Goal: Navigation & Orientation: Find specific page/section

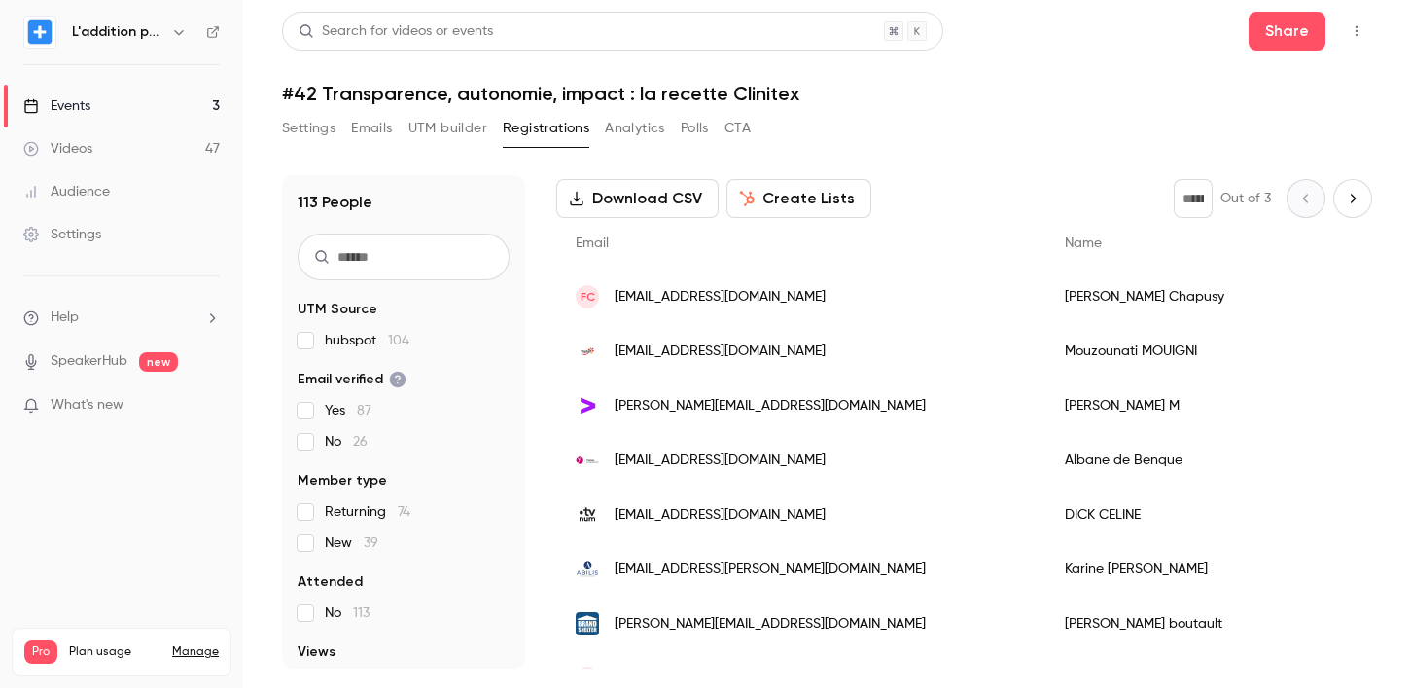
scroll to position [93, 0]
click at [156, 95] on link "Events 3" at bounding box center [121, 106] width 243 height 43
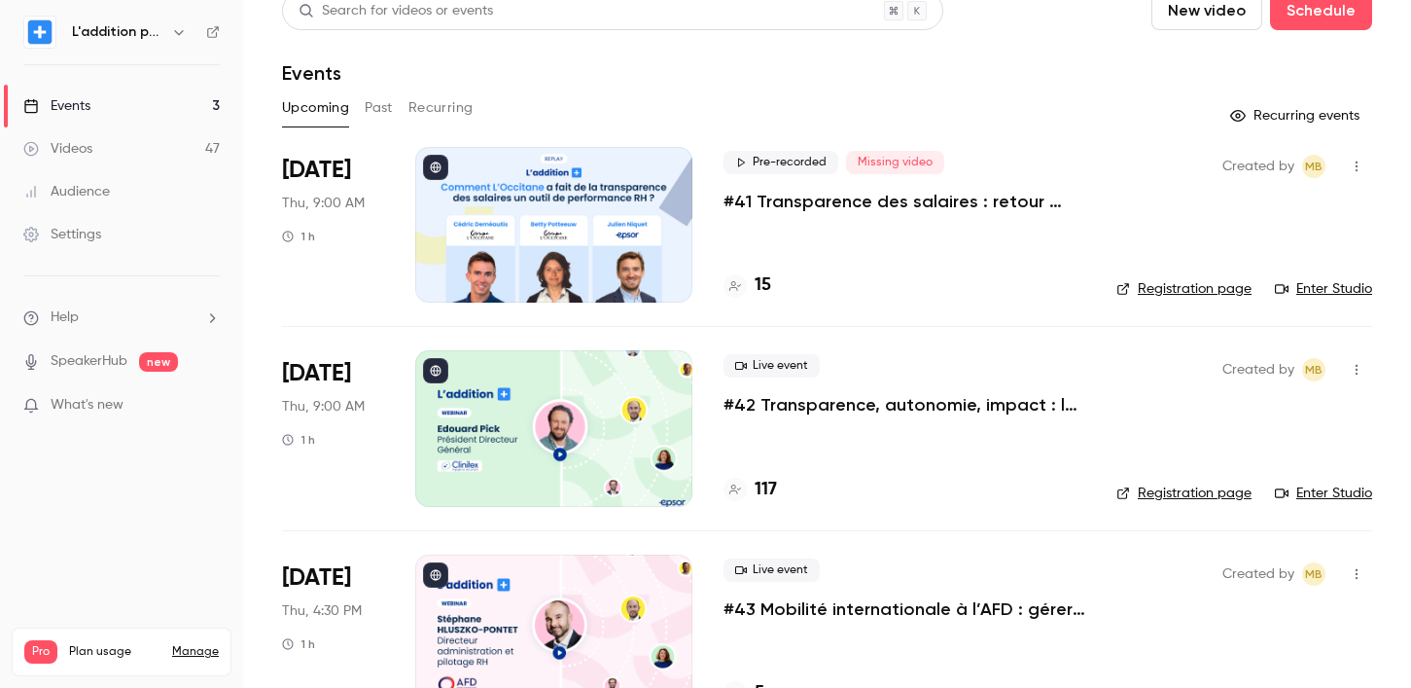
scroll to position [21, 0]
click at [83, 233] on div "Settings" at bounding box center [62, 234] width 78 height 19
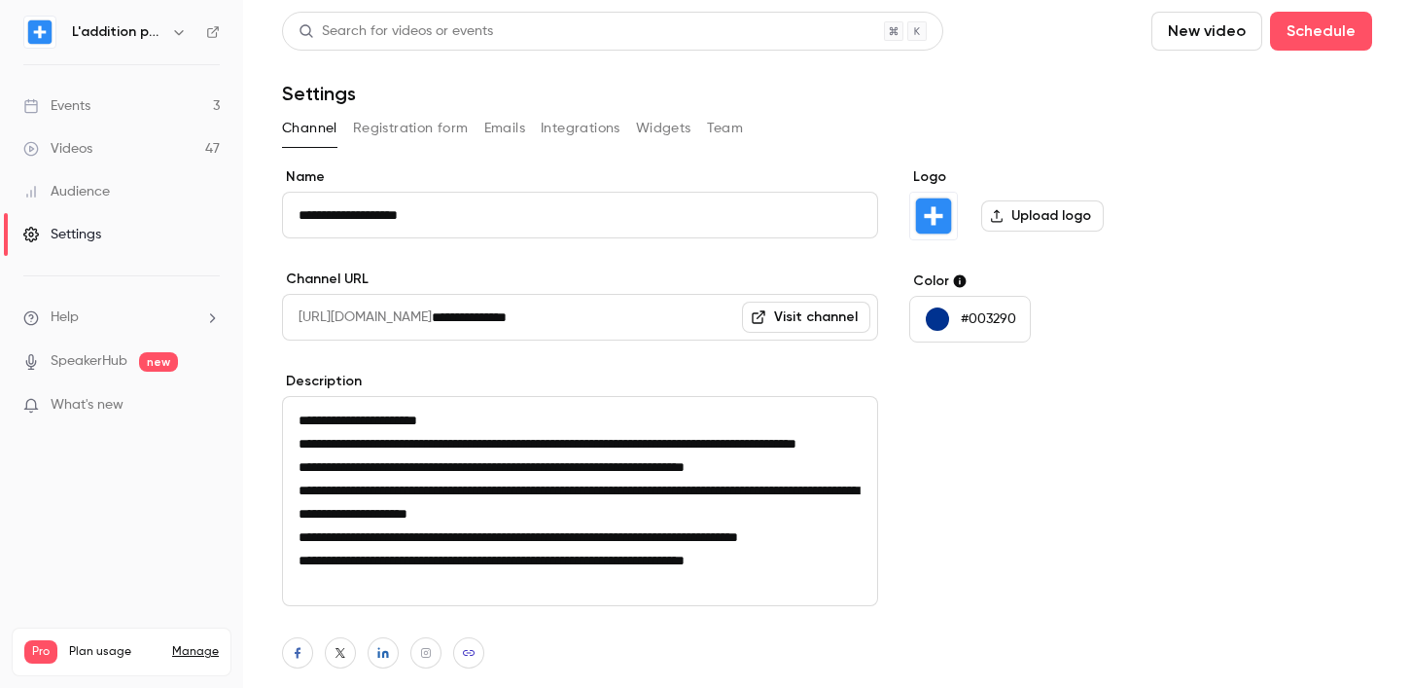
scroll to position [175, 0]
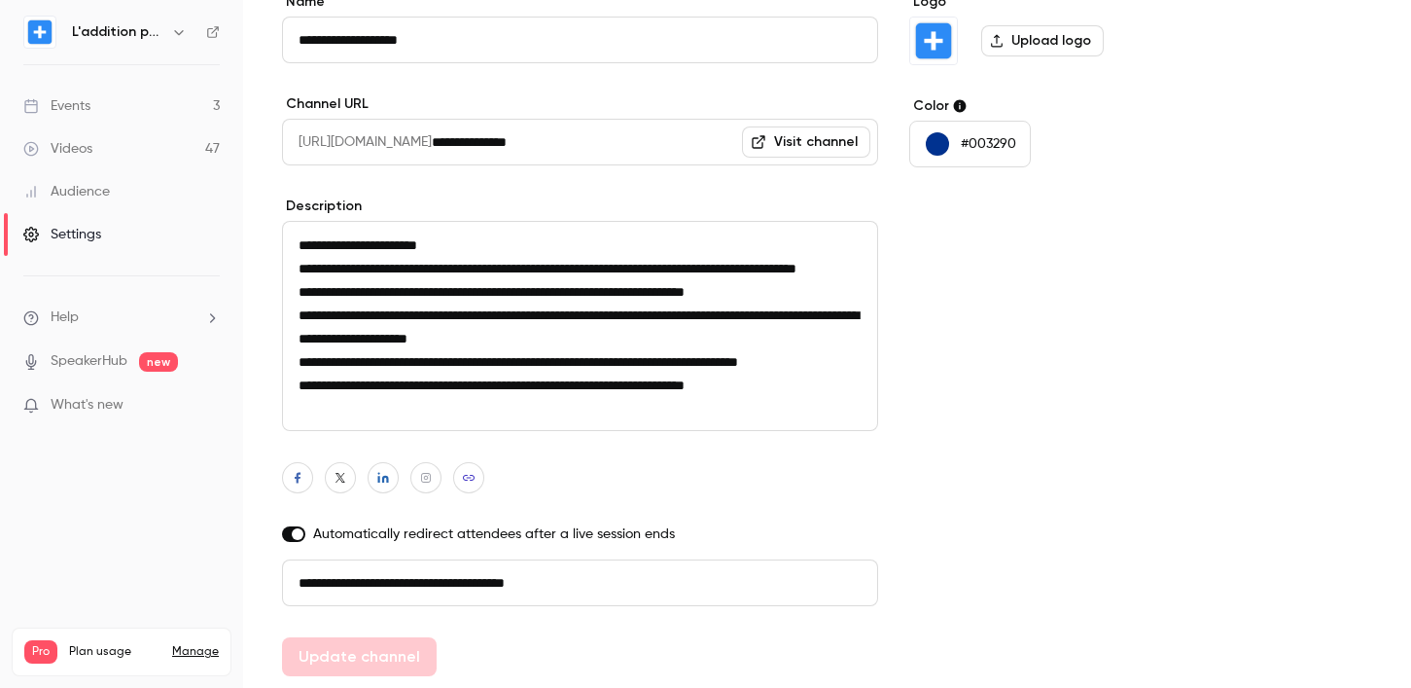
click at [87, 192] on div "Audience" at bounding box center [66, 191] width 87 height 19
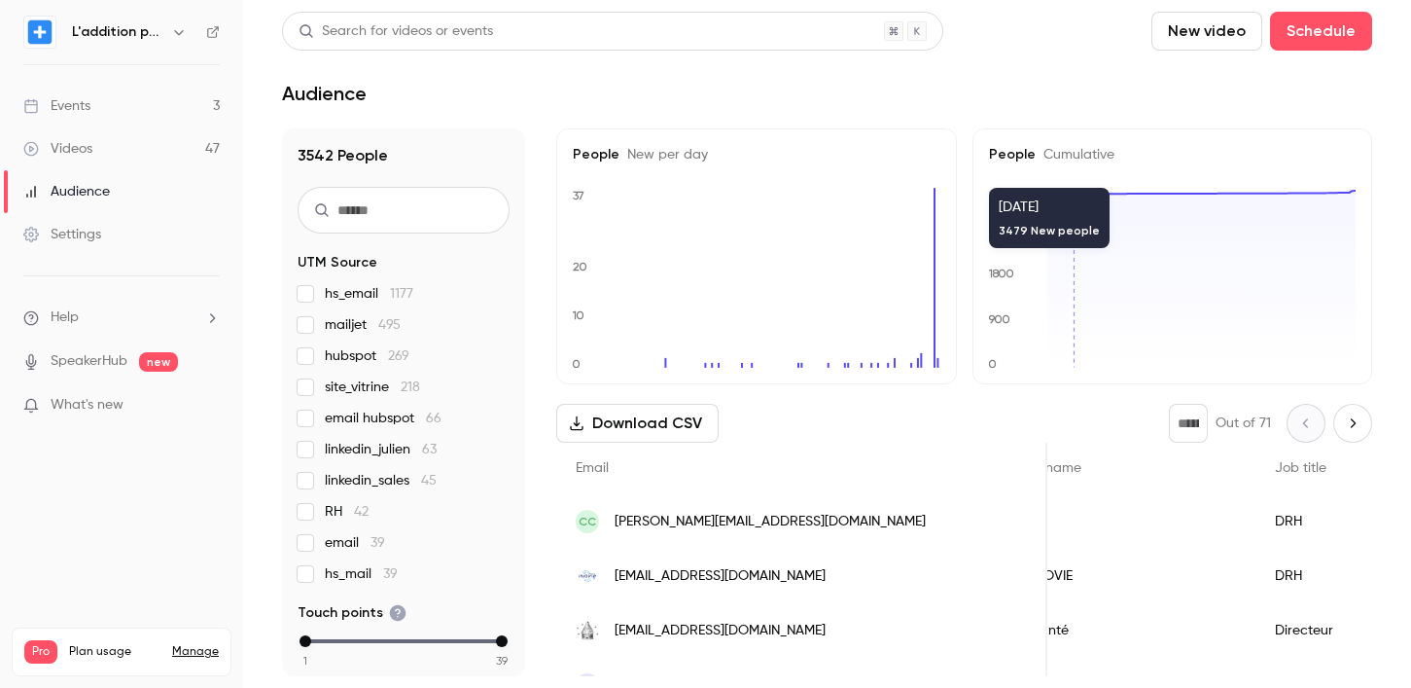
scroll to position [175, 0]
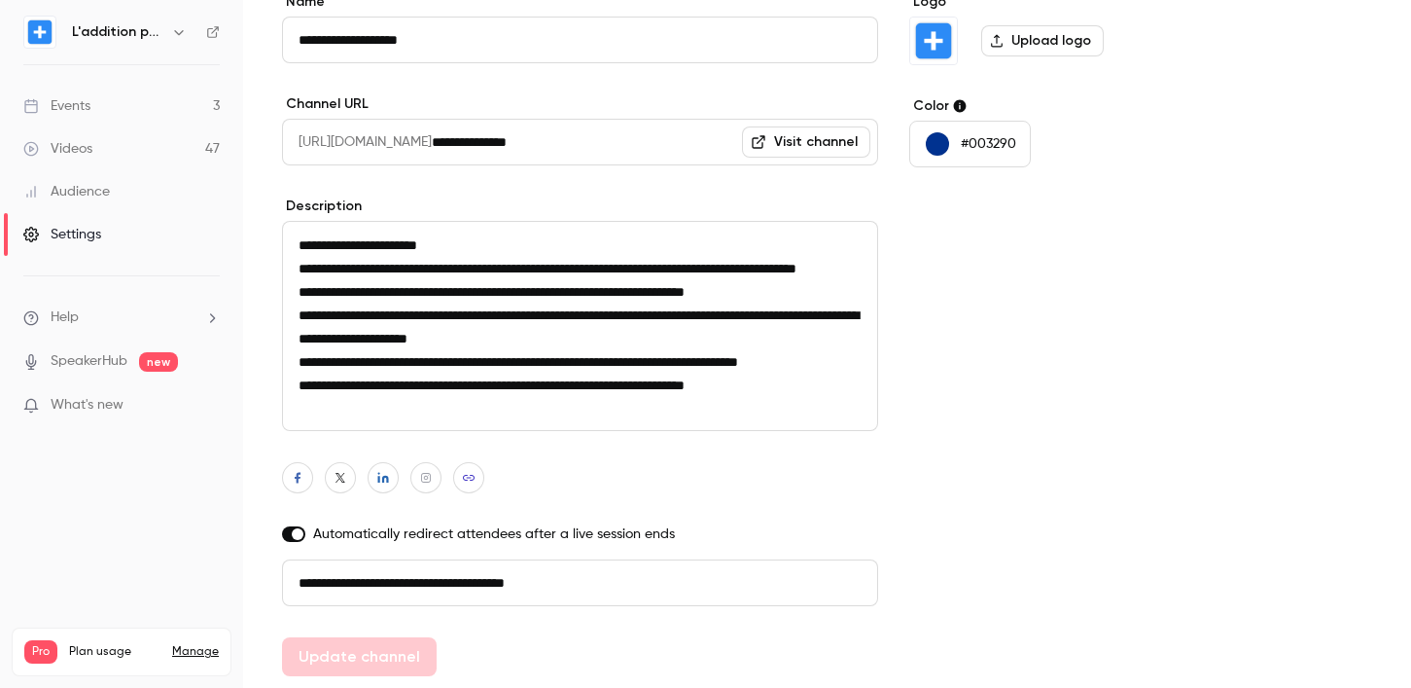
click at [93, 225] on div "Settings" at bounding box center [62, 234] width 78 height 19
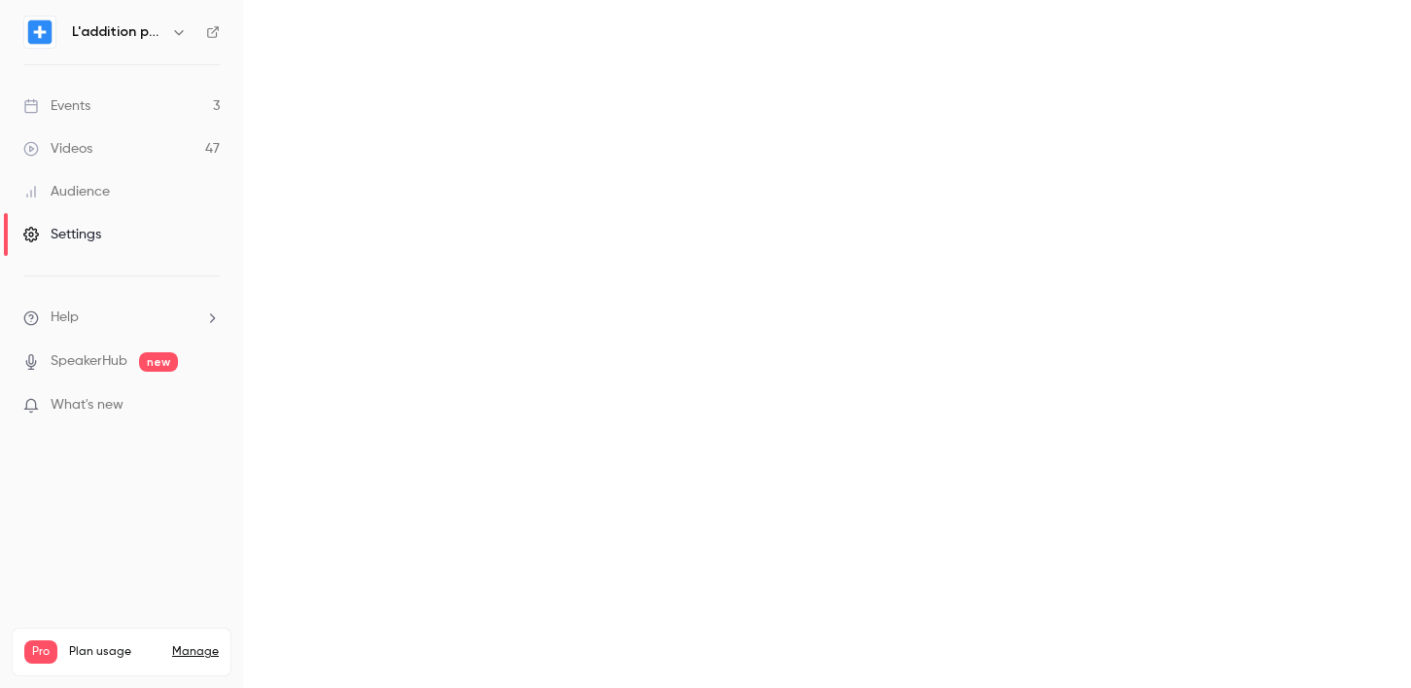
scroll to position [175, 0]
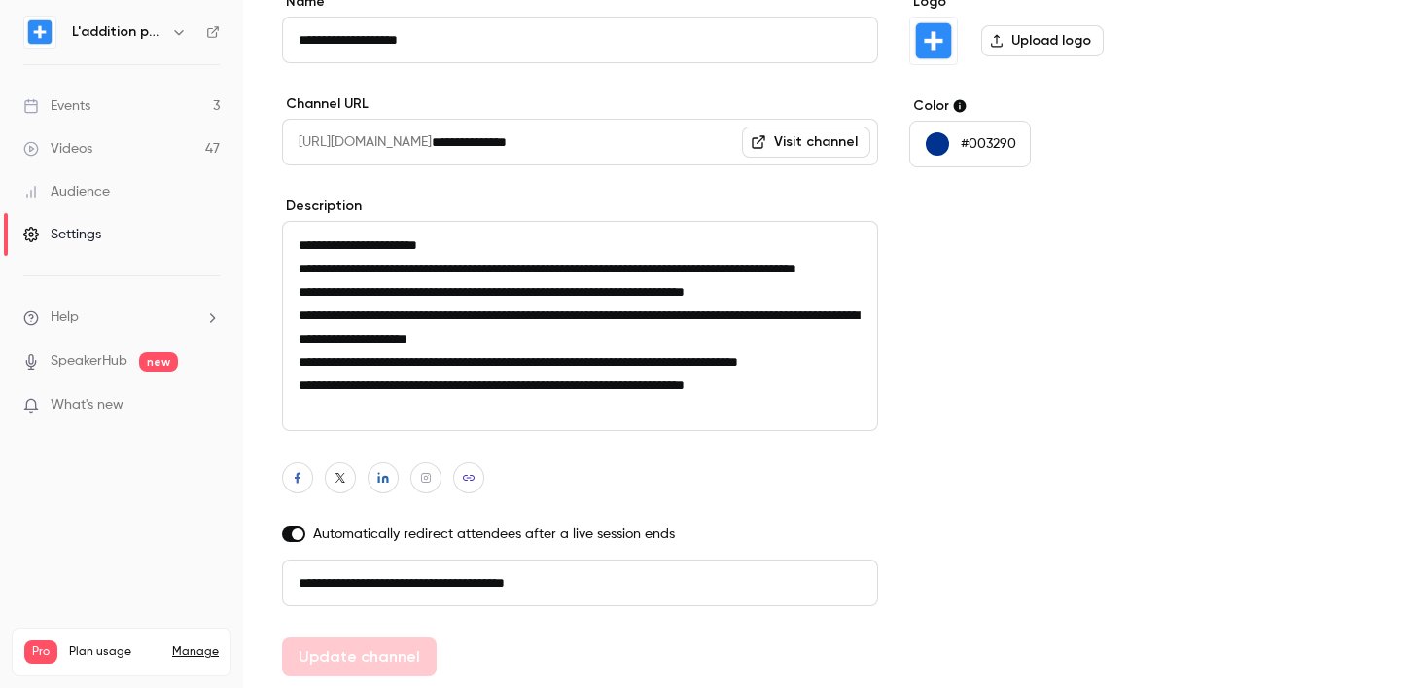
click at [91, 196] on div "Audience" at bounding box center [66, 191] width 87 height 19
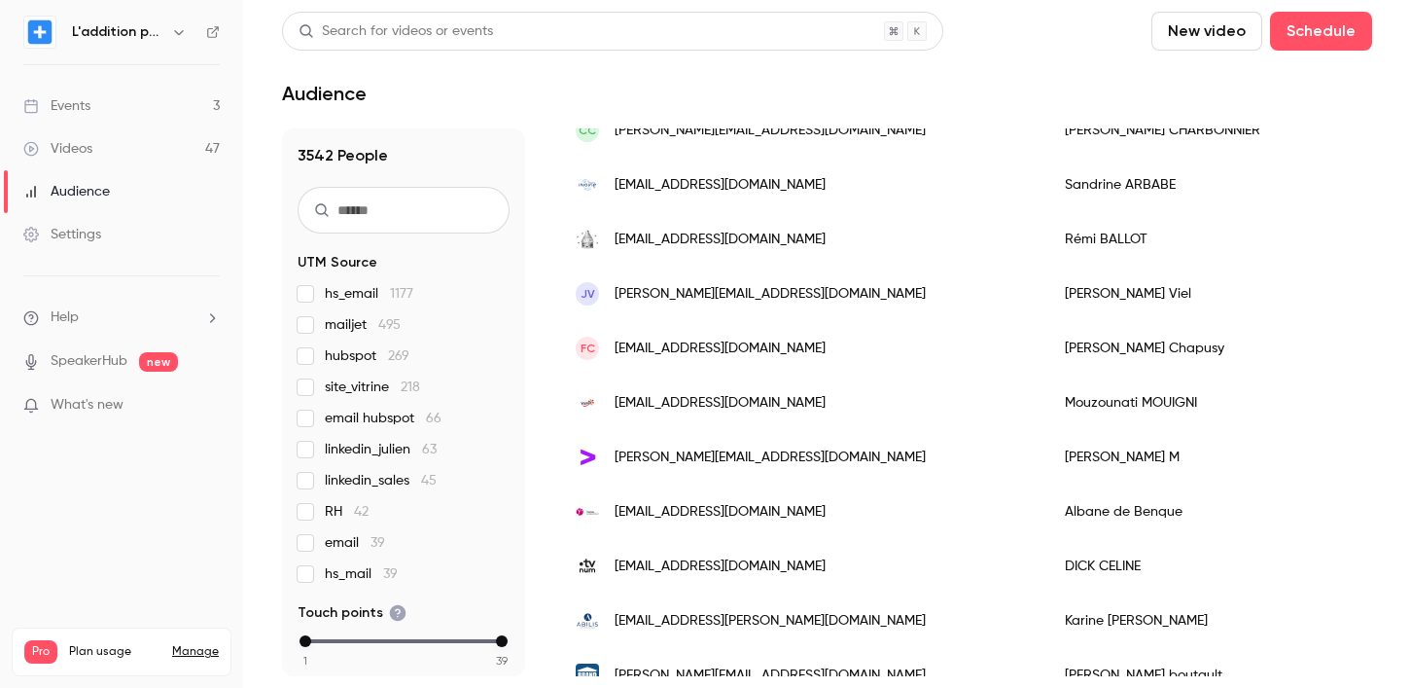
scroll to position [280, 0]
